Goal: Find specific page/section: Find specific page/section

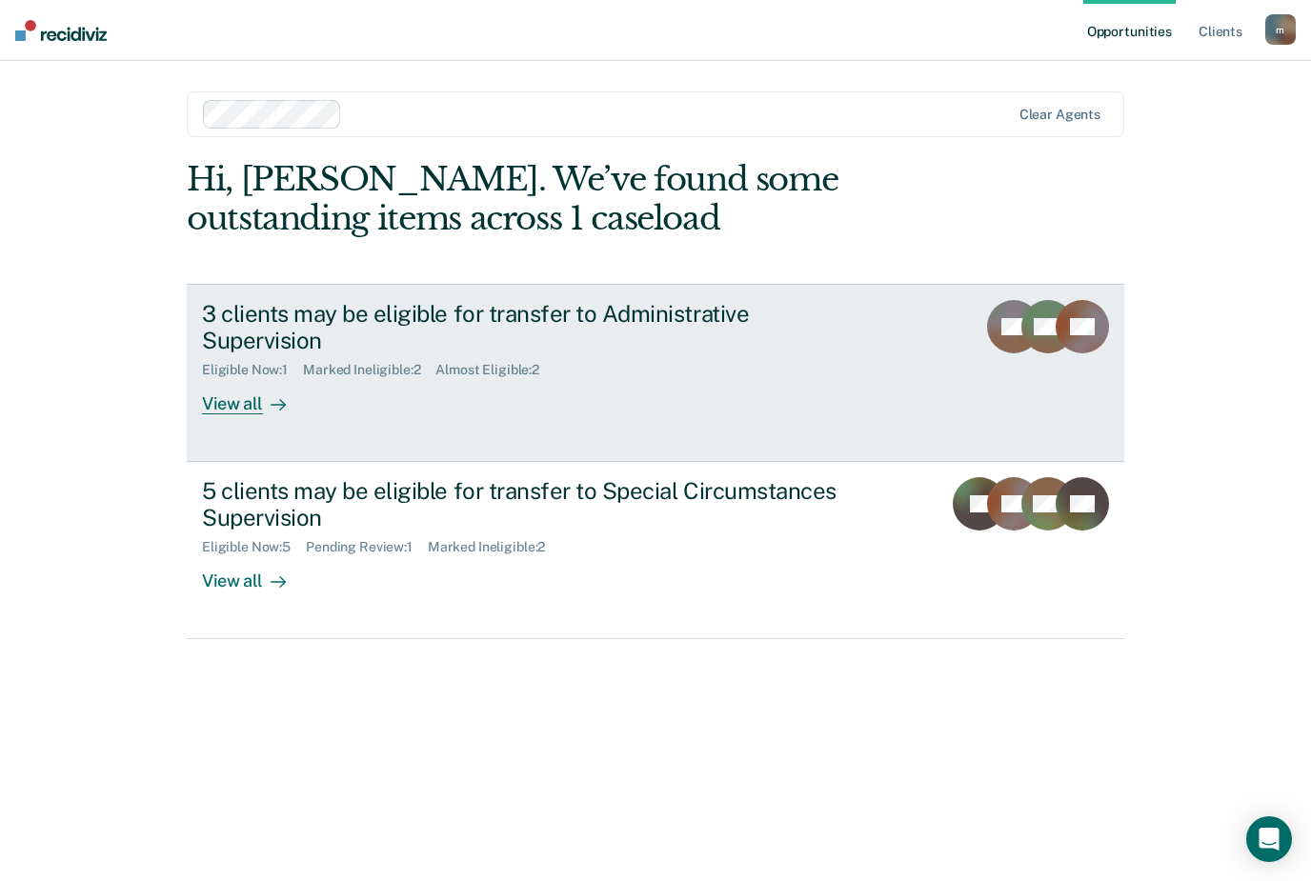
click at [237, 403] on div "View all" at bounding box center [255, 396] width 107 height 37
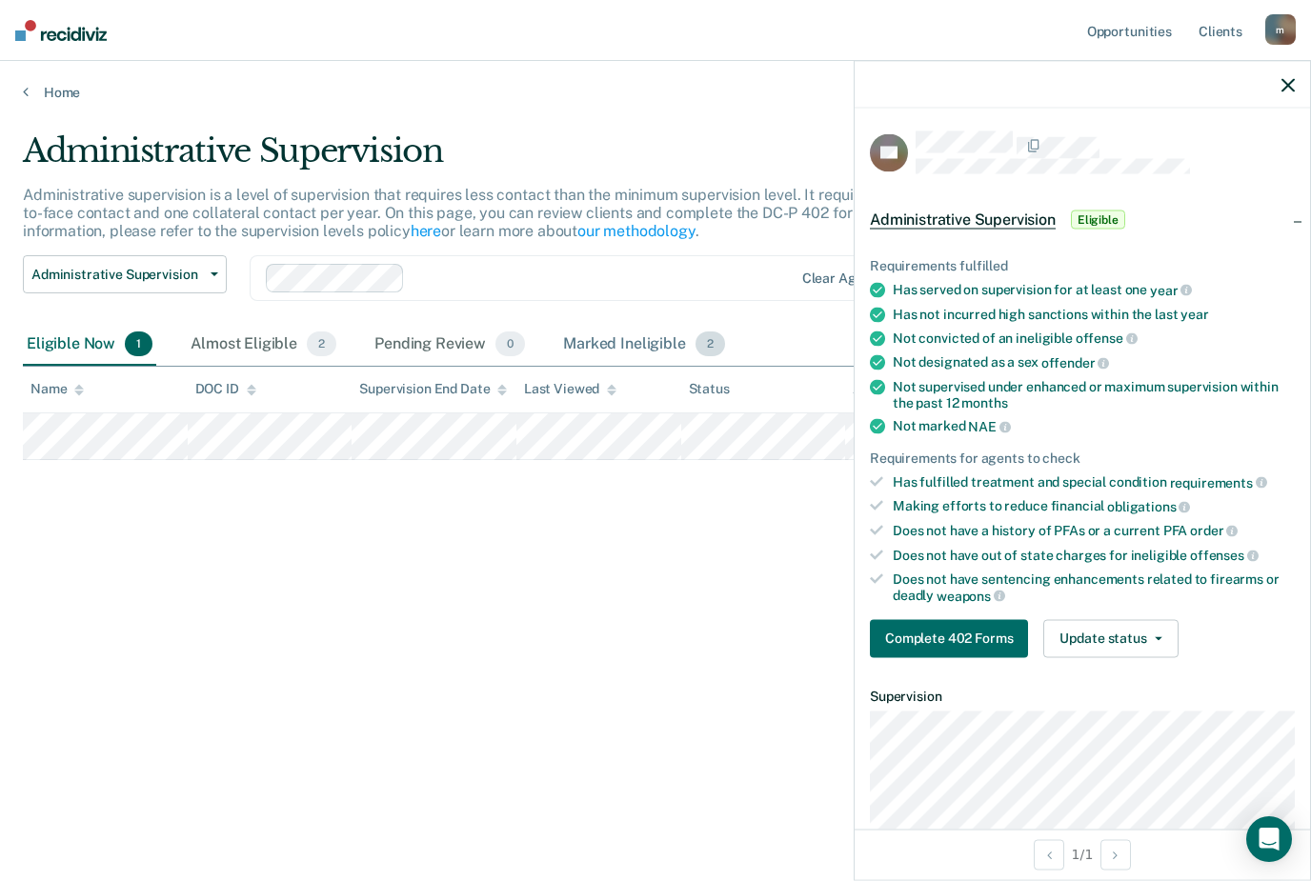
click at [635, 342] on div "Marked Ineligible 2" at bounding box center [644, 345] width 170 height 42
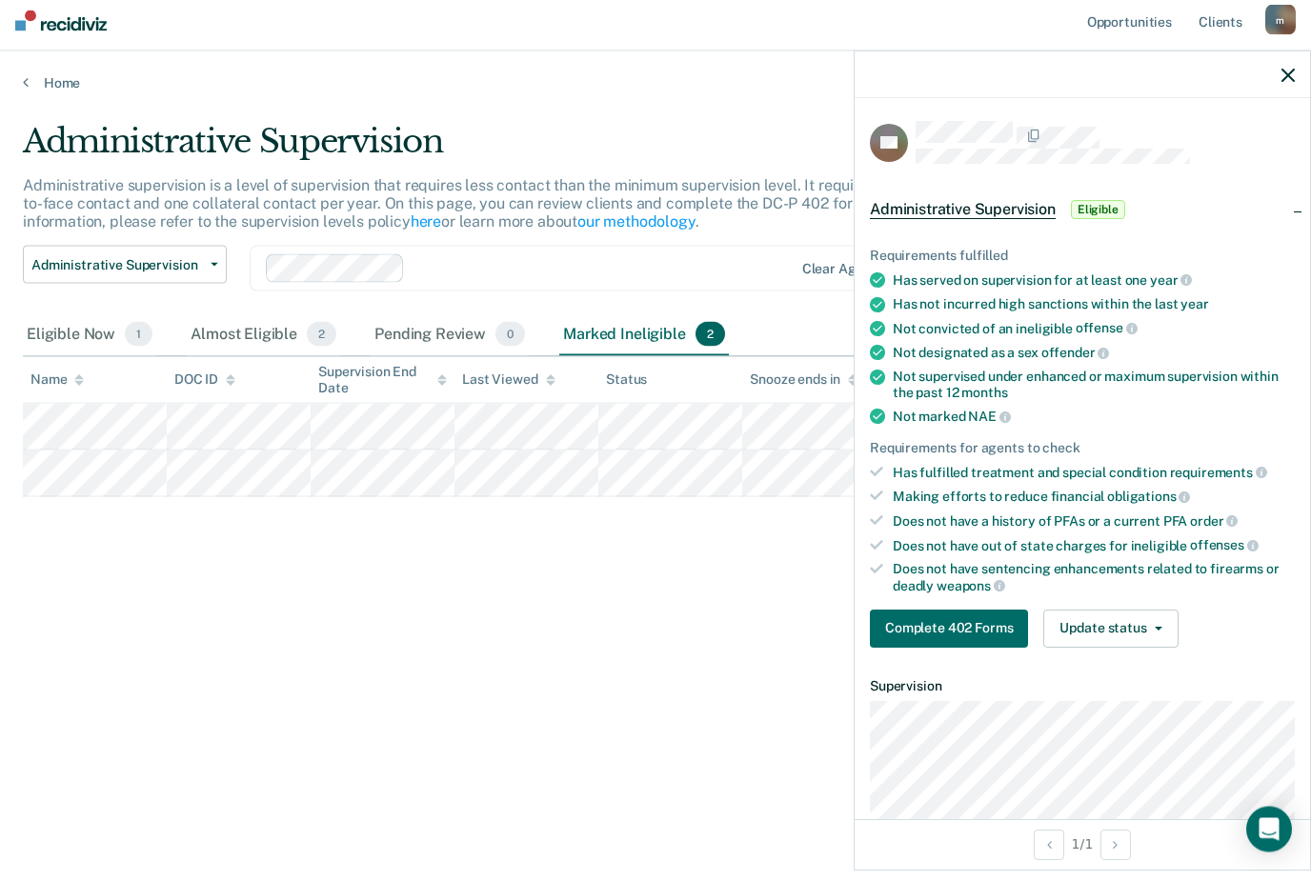
scroll to position [61, 0]
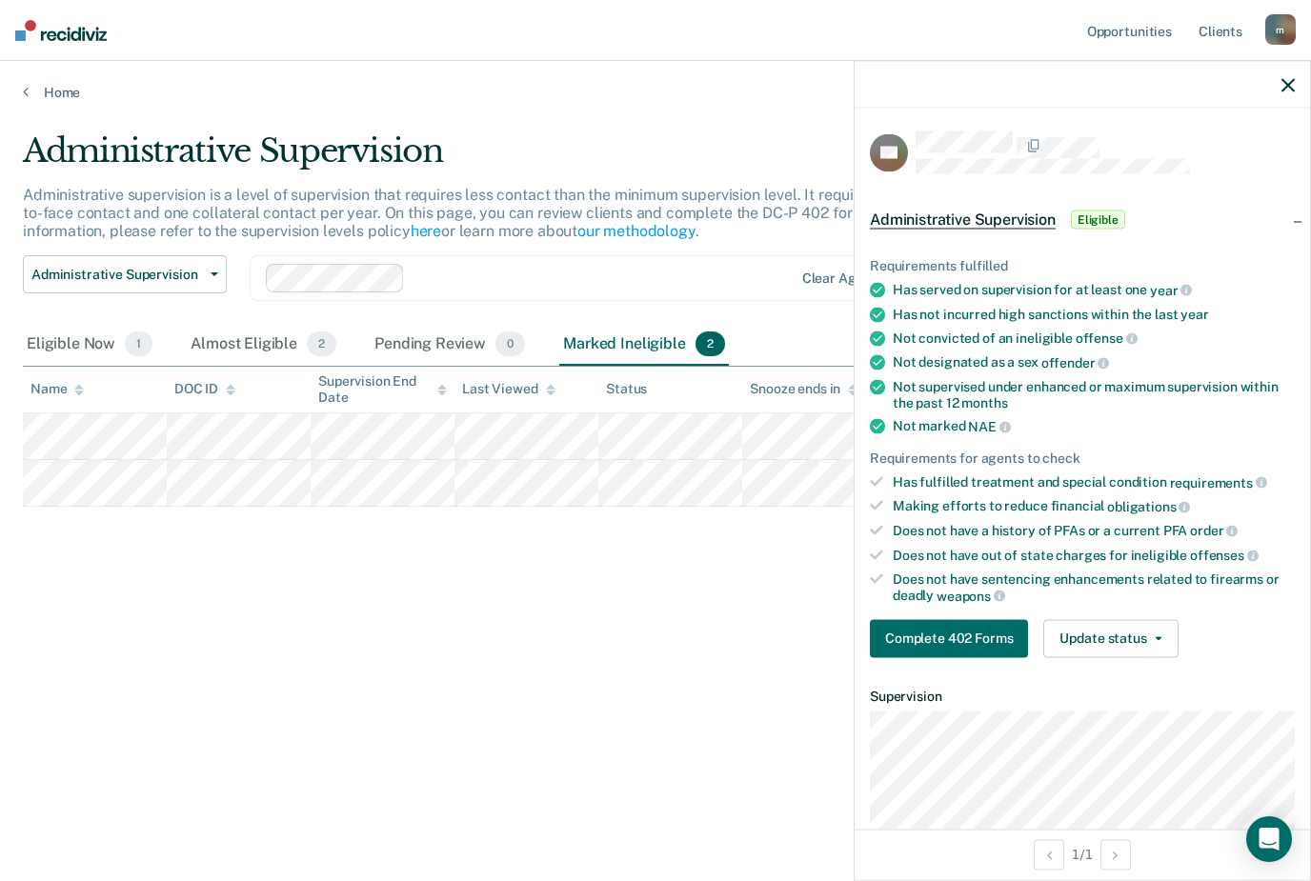
click at [1290, 89] on icon "button" at bounding box center [1287, 84] width 13 height 13
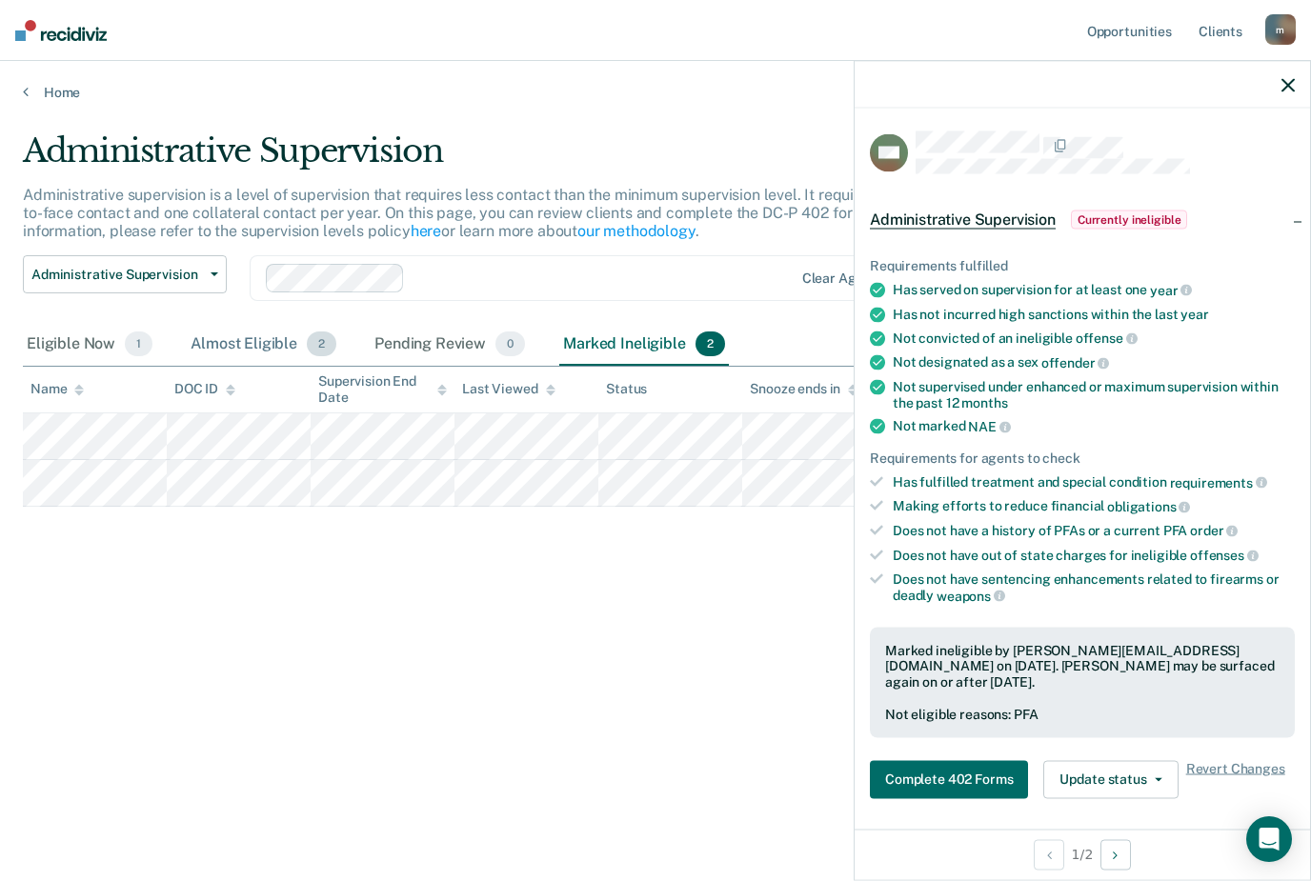
click at [242, 324] on div "Almost Eligible 2" at bounding box center [263, 345] width 153 height 42
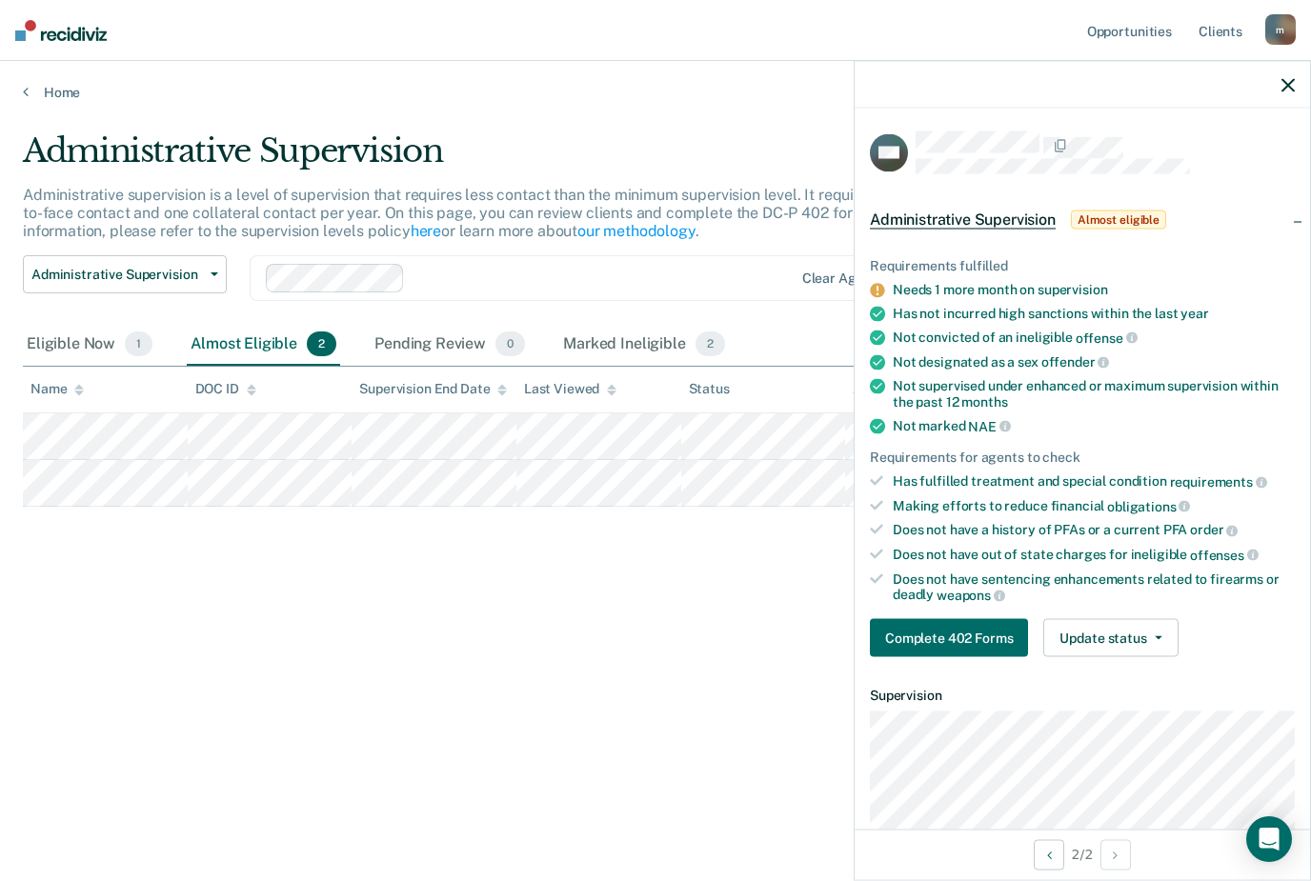
click at [1291, 86] on icon "button" at bounding box center [1287, 84] width 13 height 13
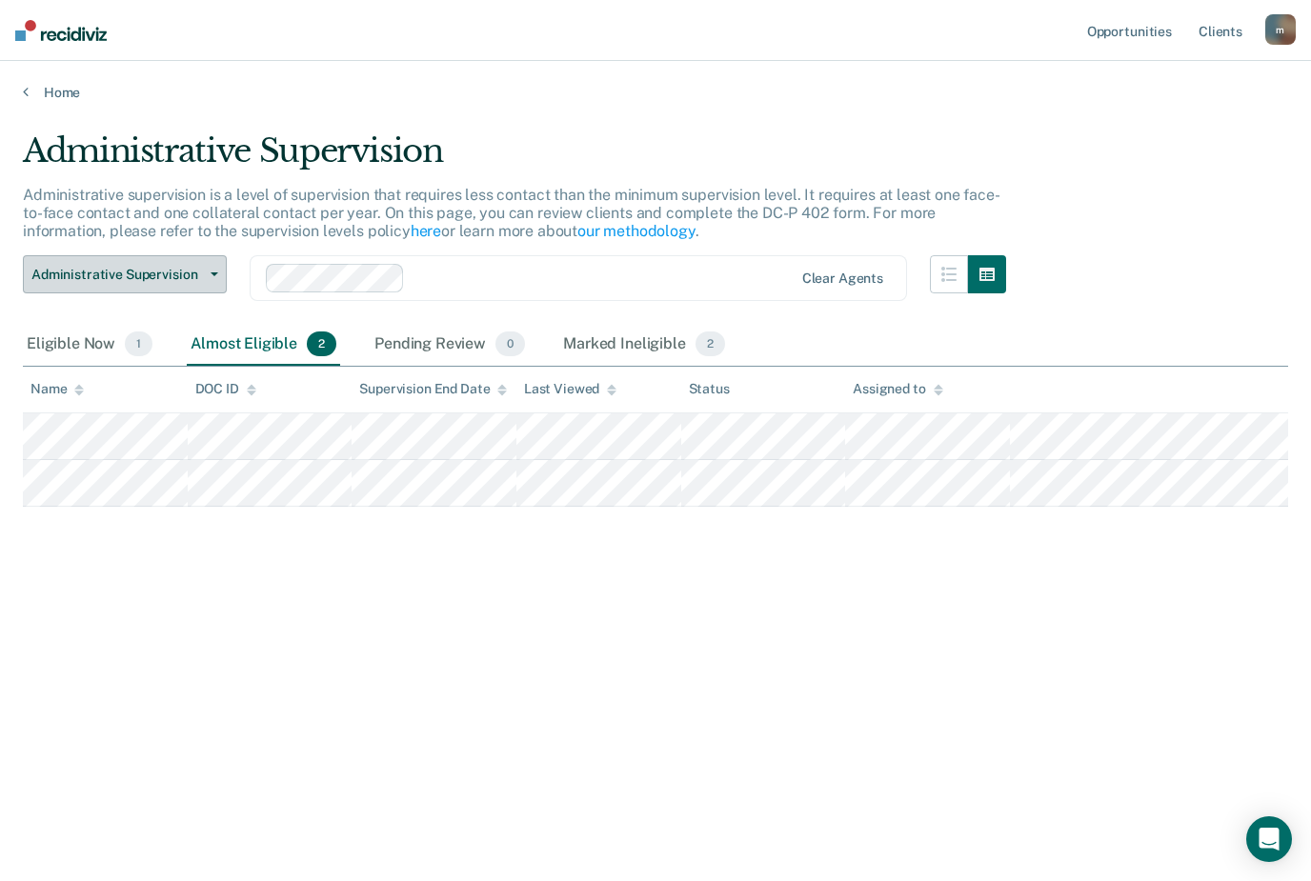
click at [221, 255] on button "Administrative Supervision" at bounding box center [125, 274] width 204 height 38
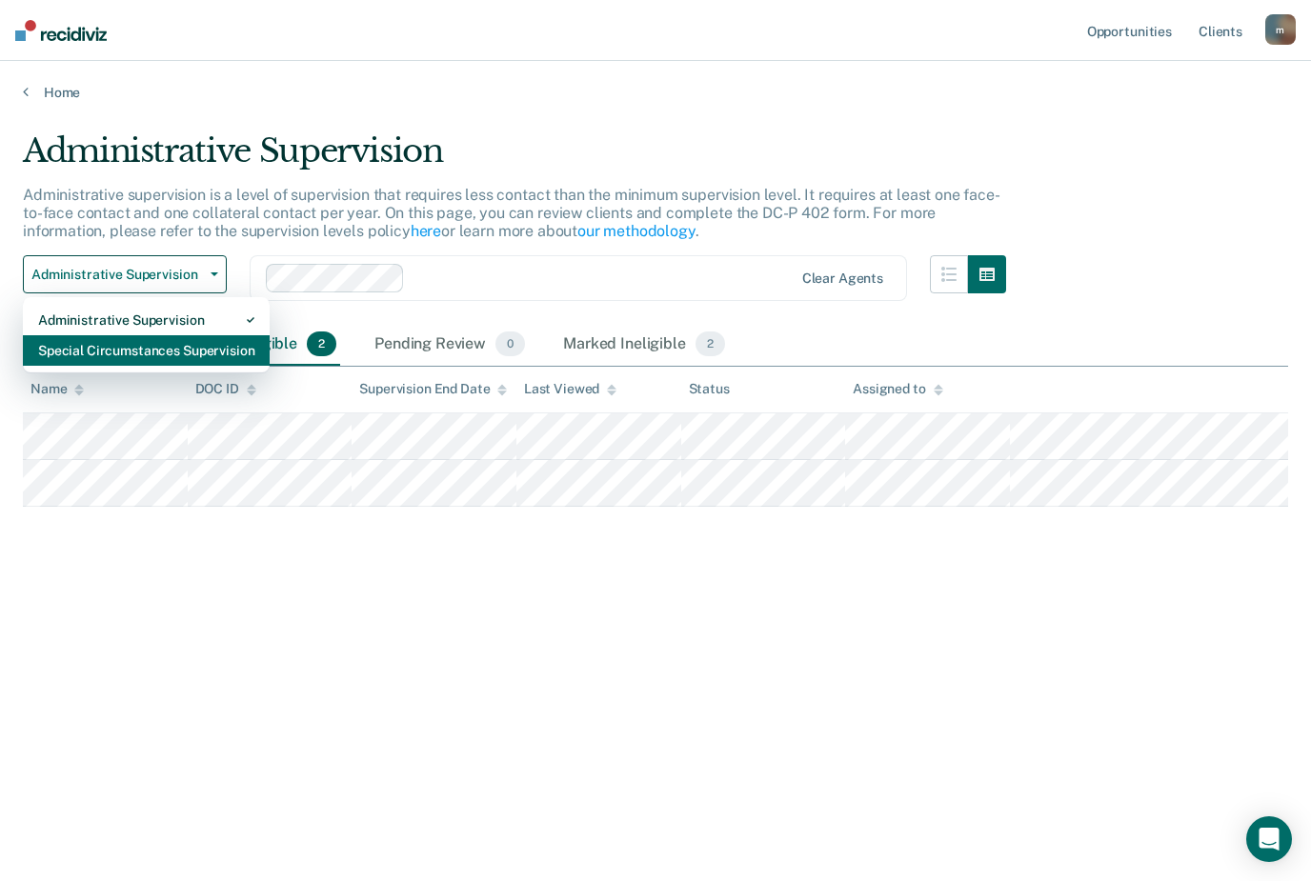
click at [166, 335] on div "Special Circumstances Supervision" at bounding box center [146, 350] width 216 height 30
